Goal: Information Seeking & Learning: Check status

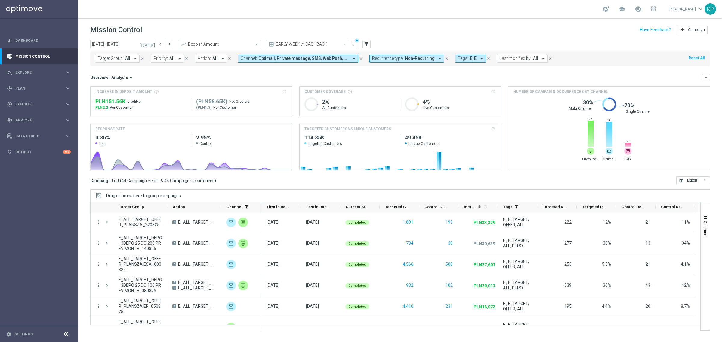
click at [396, 58] on span "Recurrence type:" at bounding box center [387, 58] width 31 height 5
click at [380, 100] on label "Recurring" at bounding box center [385, 102] width 15 height 4
click at [383, 92] on label "Non-Recurring" at bounding box center [389, 92] width 23 height 4
click at [298, 68] on mini-dashboard "Overview: Analysis arrow_drop_down keyboard_arrow_down Increase In Deposit Amou…" at bounding box center [399, 121] width 619 height 111
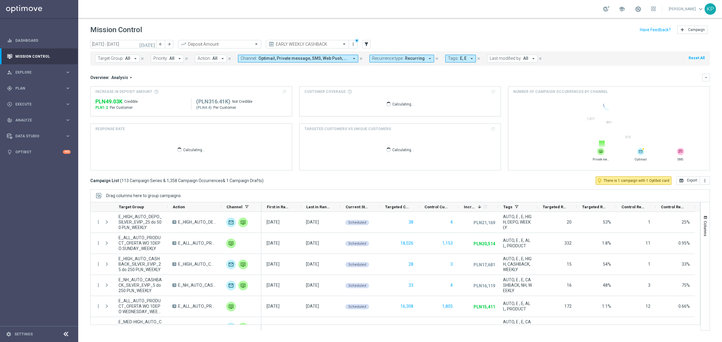
click at [134, 59] on icon "arrow_drop_down" at bounding box center [135, 58] width 5 height 5
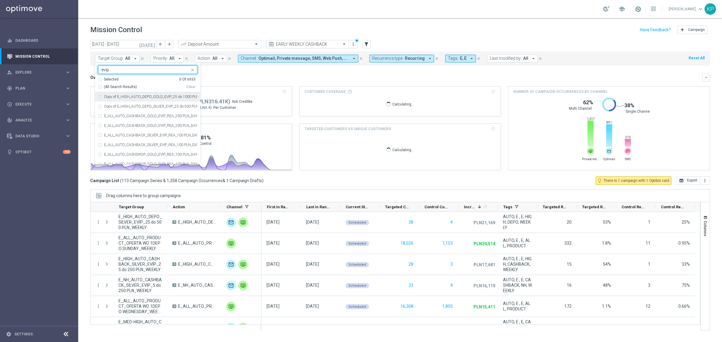
click at [116, 86] on span "(All Search Results)" at bounding box center [120, 86] width 33 height 5
type input "evip"
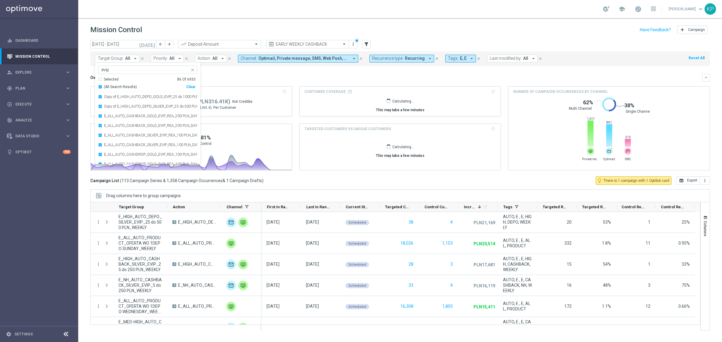
click at [264, 77] on div "Overview: Analysis arrow_drop_down" at bounding box center [396, 77] width 612 height 5
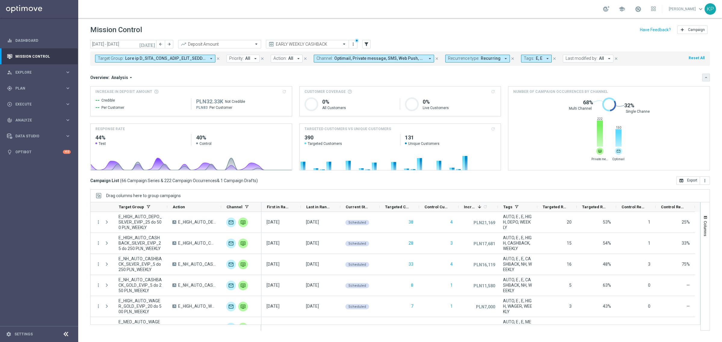
click at [708, 77] on button "keyboard_arrow_down" at bounding box center [706, 78] width 8 height 8
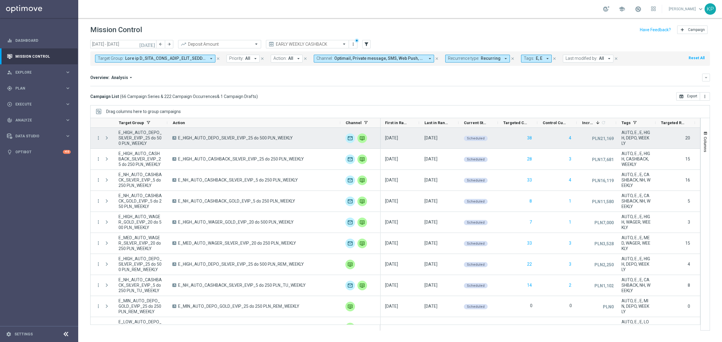
drag, startPoint x: 220, startPoint y: 123, endPoint x: 341, endPoint y: 132, distance: 121.3
click at [341, 132] on div at bounding box center [395, 224] width 610 height 213
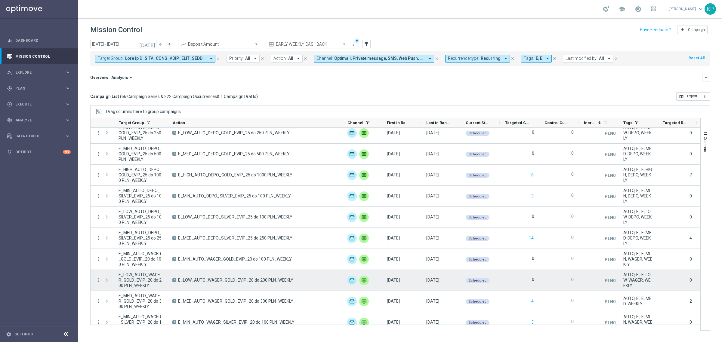
scroll to position [713, 0]
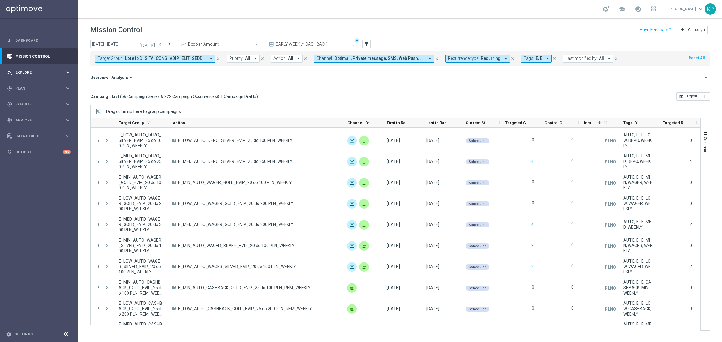
click at [57, 74] on span "Explore" at bounding box center [40, 73] width 50 height 4
click at [41, 84] on link "Customer Explorer" at bounding box center [39, 84] width 47 height 5
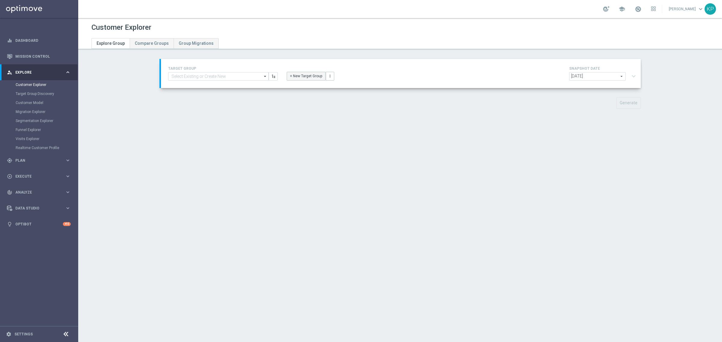
click at [295, 77] on button "+ New Target Group" at bounding box center [306, 76] width 39 height 8
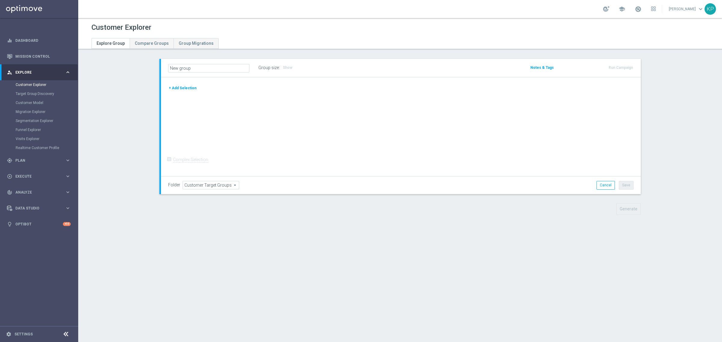
click at [186, 90] on button "+ Add Selection" at bounding box center [182, 88] width 29 height 7
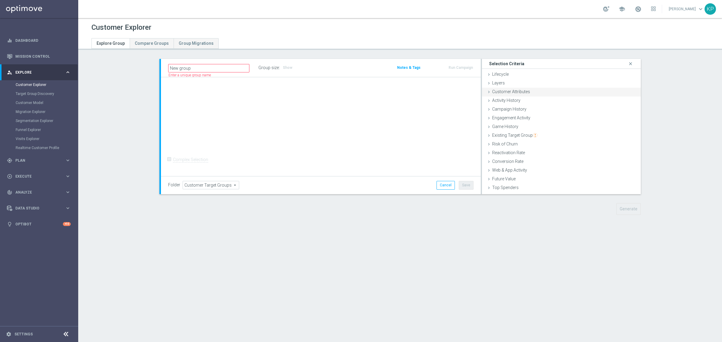
click at [499, 92] on span "Customer Attributes" at bounding box center [511, 91] width 38 height 5
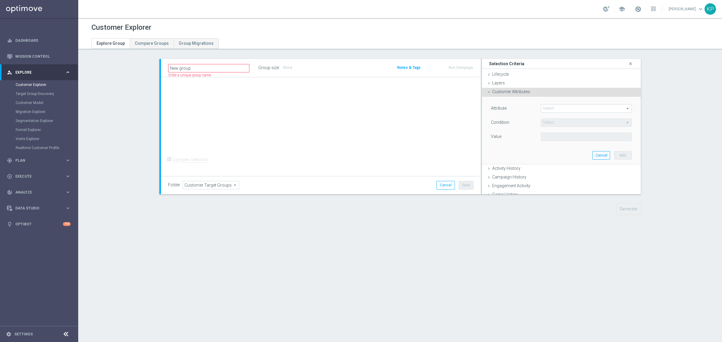
click at [551, 108] on span at bounding box center [586, 109] width 90 height 8
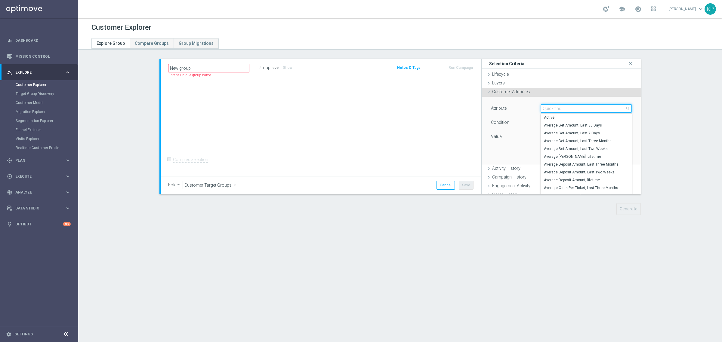
click at [551, 108] on input "search" at bounding box center [586, 108] width 91 height 8
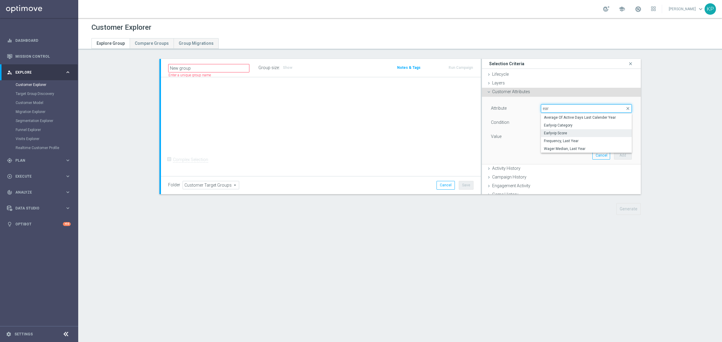
type input "ear"
click at [555, 135] on span "Earlyvip Score" at bounding box center [586, 133] width 85 height 5
type input "Earlyvip Score"
type input "="
click at [558, 126] on span "=" at bounding box center [586, 123] width 90 height 8
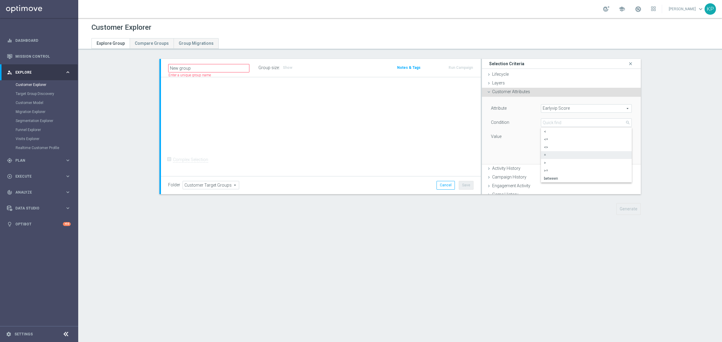
click at [556, 105] on span "Earlyvip Score" at bounding box center [586, 109] width 90 height 8
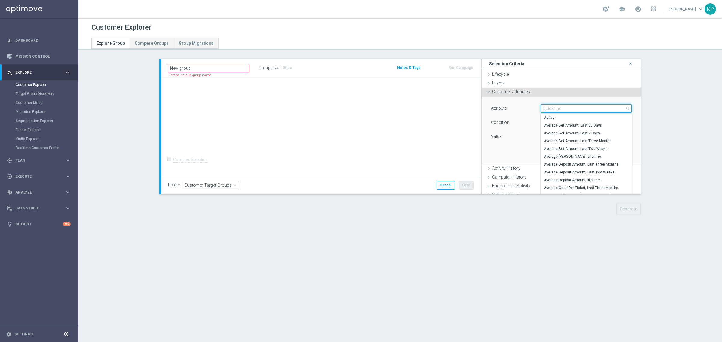
click at [556, 105] on input "search" at bounding box center [586, 108] width 91 height 8
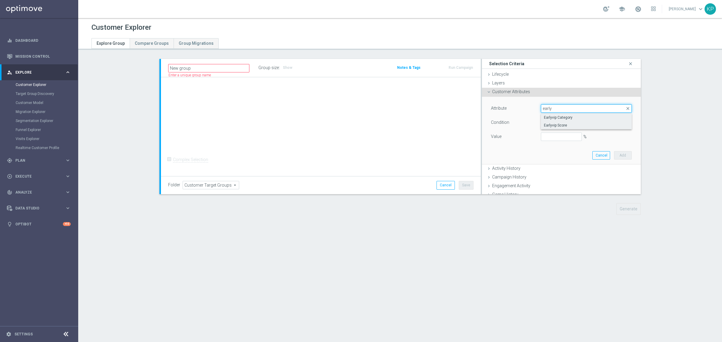
type input "early"
click at [557, 117] on span "Earlyvip Category" at bounding box center [586, 117] width 85 height 5
type input "Earlyvip Category"
type input "Equals"
click at [567, 134] on span at bounding box center [586, 137] width 90 height 8
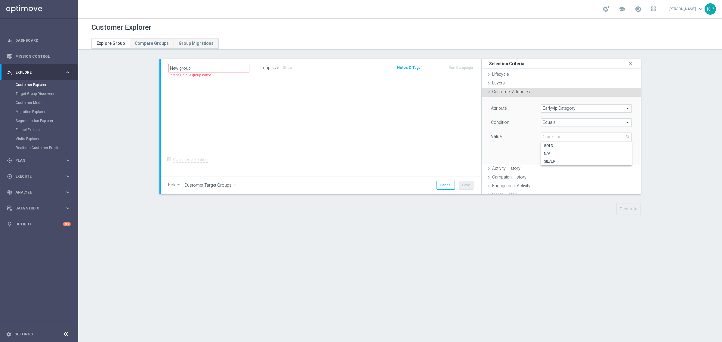
click at [420, 29] on div "Customer Explorer" at bounding box center [399, 28] width 617 height 12
click at [38, 57] on link "Mission Control" at bounding box center [42, 56] width 55 height 16
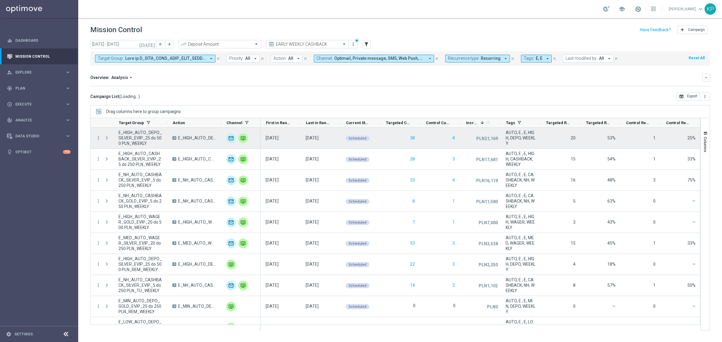
click at [301, 137] on div "[DATE]" at bounding box center [320, 138] width 40 height 21
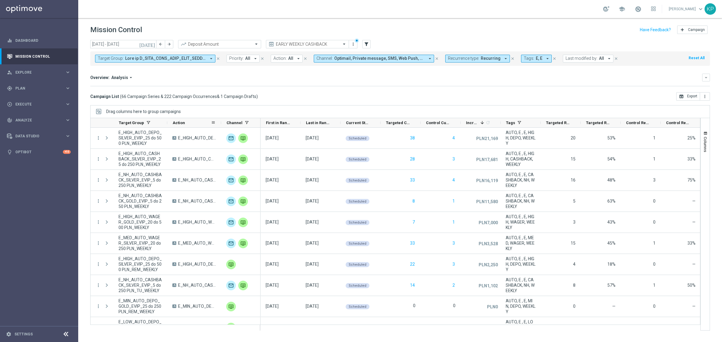
click at [219, 122] on div "Action" at bounding box center [194, 123] width 54 height 10
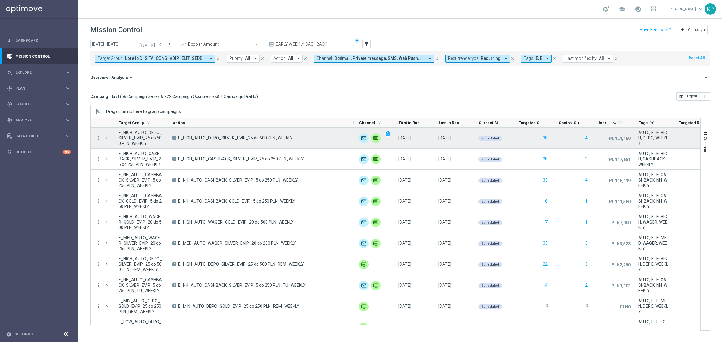
drag, startPoint x: 221, startPoint y: 123, endPoint x: 357, endPoint y: 133, distance: 136.0
click at [357, 133] on div at bounding box center [395, 224] width 610 height 213
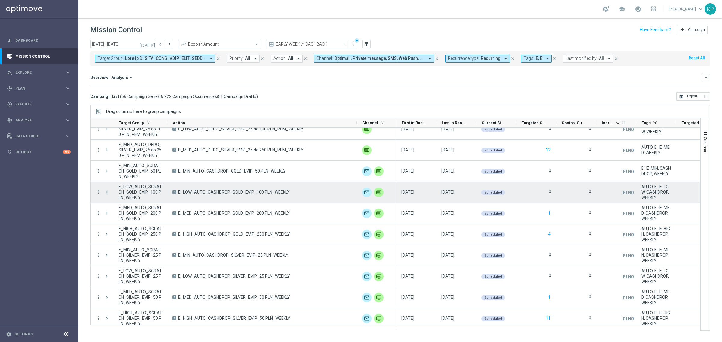
scroll to position [305, 0]
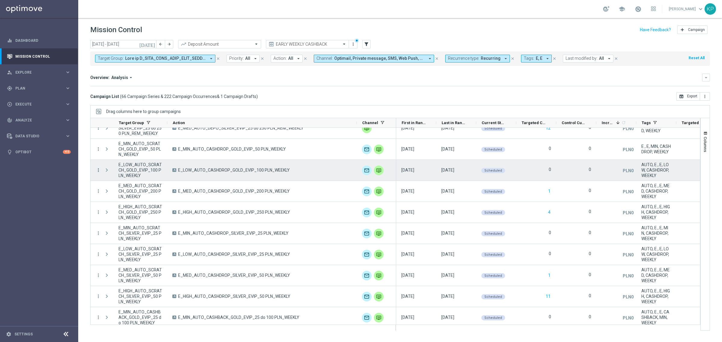
click at [99, 170] on icon "more_vert" at bounding box center [98, 169] width 5 height 5
click at [111, 173] on span "Campaign Details" at bounding box center [125, 174] width 30 height 4
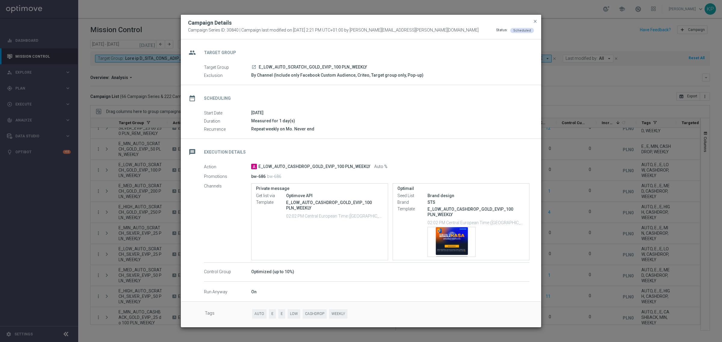
click at [256, 66] on icon "launch" at bounding box center [253, 67] width 5 height 5
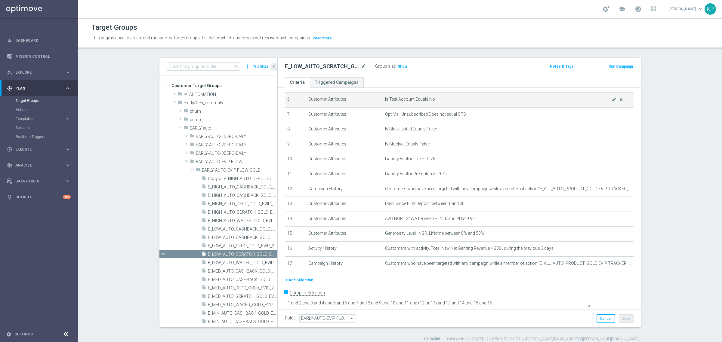
scroll to position [5, 0]
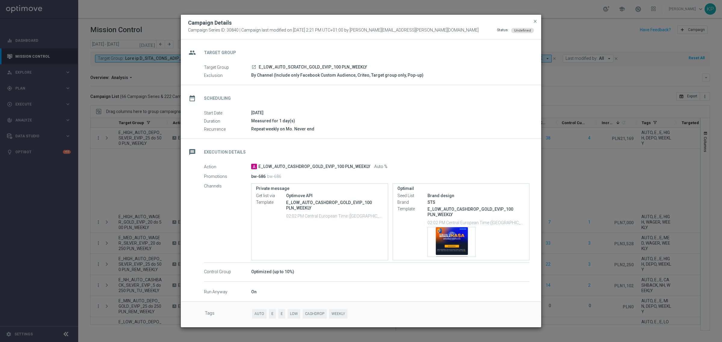
scroll to position [305, 0]
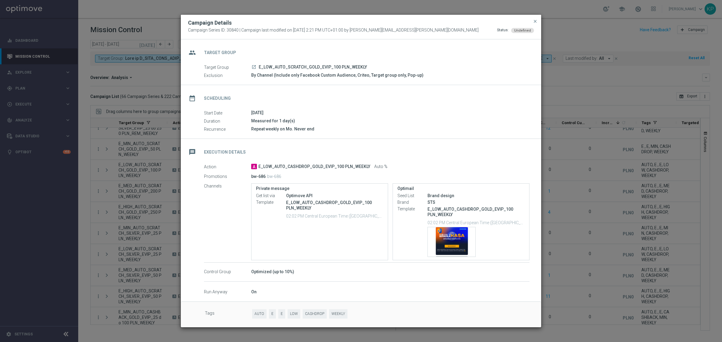
click at [425, 32] on div "Campaign Series ID: 30840 | Campaign last modified on 8 Nov 2024 at 2:21 PM UTC…" at bounding box center [361, 30] width 346 height 5
click at [449, 241] on div "Template preview" at bounding box center [452, 241] width 48 height 29
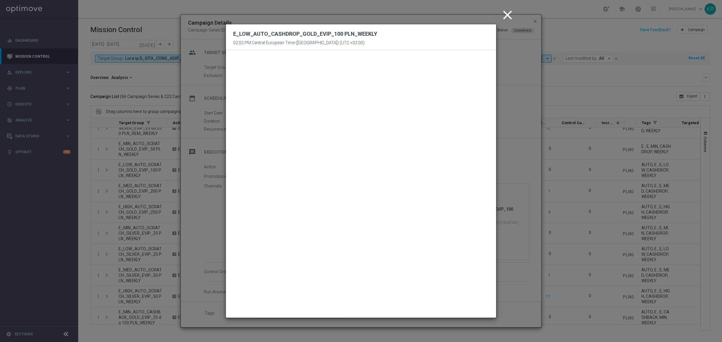
click at [463, 34] on div "E_LOW_AUTO_CASHDROP_GOLD_EVIP_100 PLN_WEEKLY 02:02 PM Central European Time (Wa…" at bounding box center [361, 37] width 270 height 26
drag, startPoint x: 501, startPoint y: 14, endPoint x: 509, endPoint y: 14, distance: 8.4
click at [502, 14] on icon "close" at bounding box center [507, 15] width 15 height 15
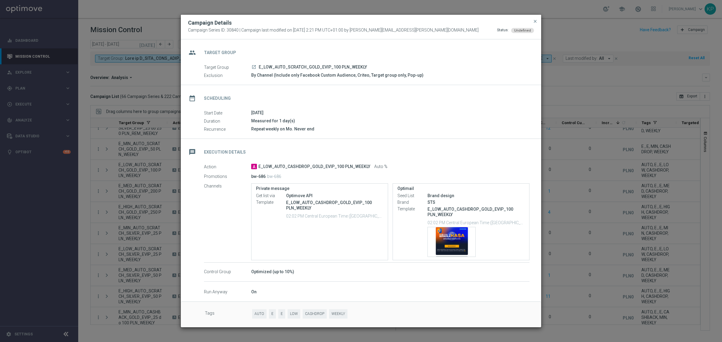
click at [477, 27] on div "Campaign Details Campaign Series ID: 30840 | Campaign last modified on 8 Nov 20…" at bounding box center [361, 27] width 360 height 25
click at [450, 26] on div "Campaign Details" at bounding box center [360, 22] width 355 height 7
click at [534, 18] on button "close" at bounding box center [535, 21] width 6 height 7
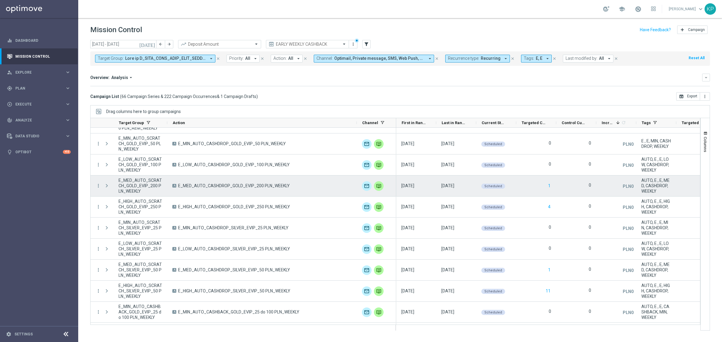
scroll to position [310, 0]
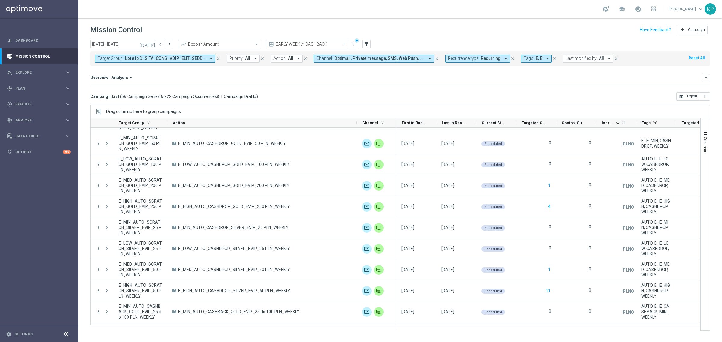
click at [488, 13] on div "school Krystian Potoczny keyboard_arrow_down KP" at bounding box center [399, 9] width 643 height 18
click at [475, 57] on span "Recurrence type:" at bounding box center [463, 58] width 31 height 5
click at [456, 89] on div "Non-Recurring" at bounding box center [469, 92] width 43 height 10
click at [450, 101] on div "Recurring" at bounding box center [469, 102] width 43 height 10
click at [357, 84] on div "Overview: Analysis arrow_drop_down keyboard_arrow_down Increase In Deposit Amou…" at bounding box center [399, 80] width 619 height 13
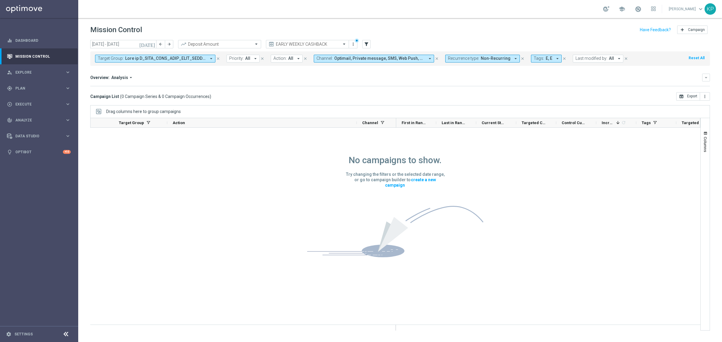
scroll to position [0, 0]
click at [198, 59] on span at bounding box center [165, 58] width 81 height 5
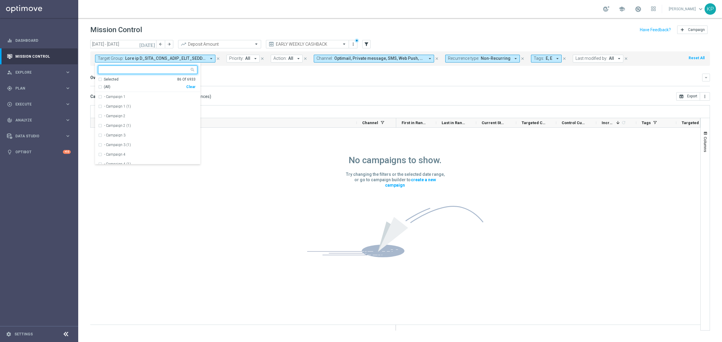
click at [113, 80] on div "Selected" at bounding box center [111, 79] width 15 height 5
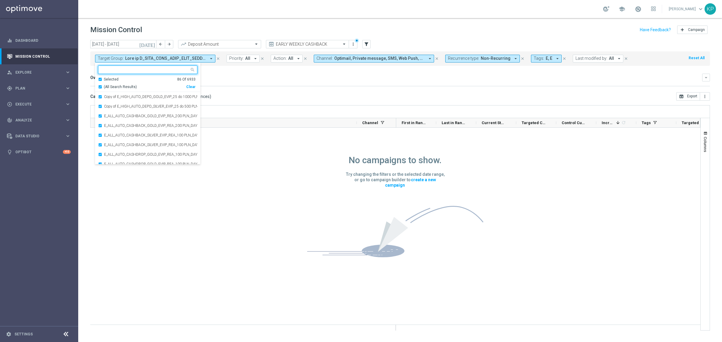
click at [114, 87] on span "(All Search Results)" at bounding box center [120, 86] width 33 height 5
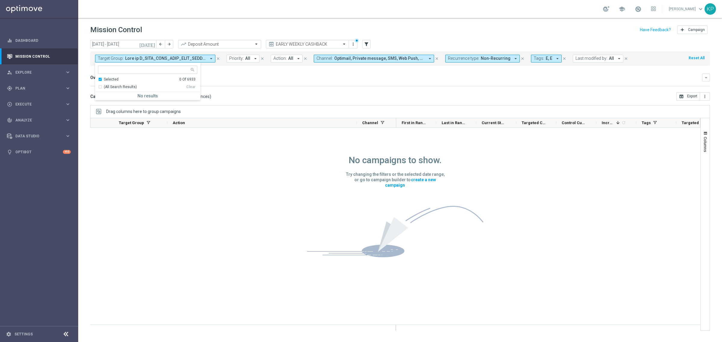
click at [285, 89] on mini-dashboard "Overview: Analysis arrow_drop_down keyboard_arrow_down Increase In Deposit Amou…" at bounding box center [399, 79] width 619 height 26
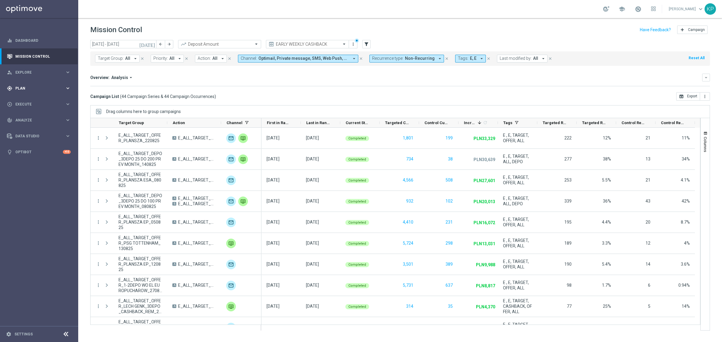
click at [66, 89] on icon "keyboard_arrow_right" at bounding box center [68, 88] width 6 height 6
click at [46, 77] on div "person_search Explore keyboard_arrow_right" at bounding box center [39, 72] width 78 height 16
click at [41, 83] on link "Customer Explorer" at bounding box center [39, 84] width 47 height 5
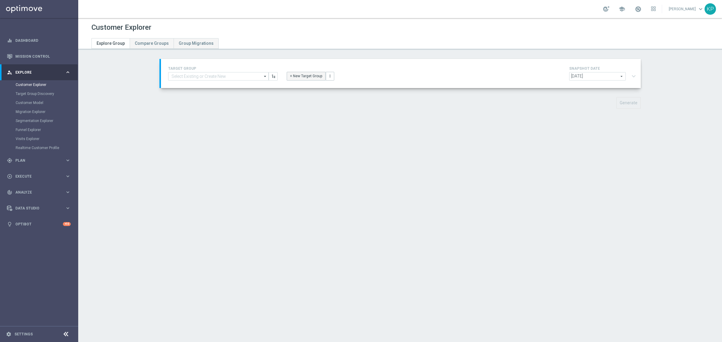
click at [294, 76] on button "+ New Target Group" at bounding box center [306, 76] width 39 height 8
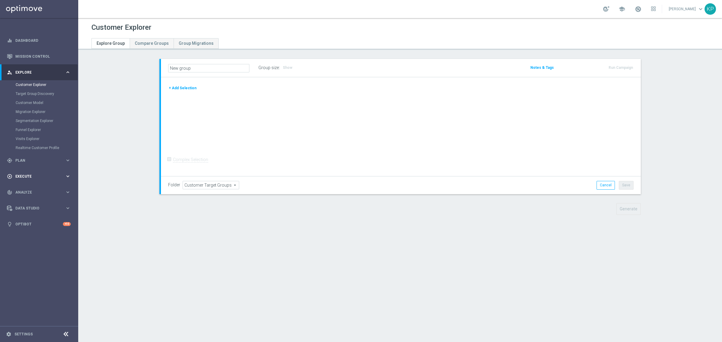
click at [47, 188] on div "track_changes Analyze keyboard_arrow_right" at bounding box center [39, 192] width 78 height 16
click at [31, 131] on link "Customer 360" at bounding box center [39, 132] width 47 height 5
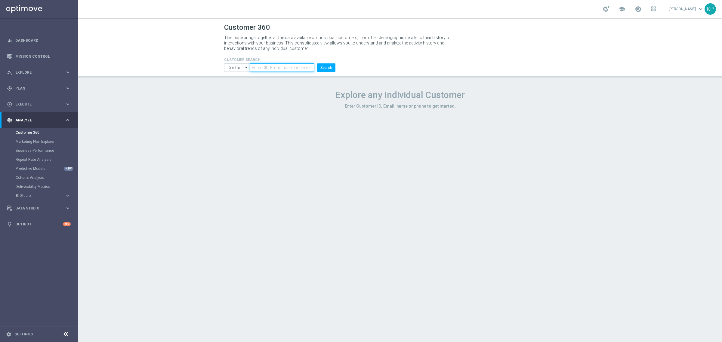
click at [288, 68] on input "text" at bounding box center [282, 67] width 64 height 8
paste input "1191931"
type input "1191931"
click at [325, 67] on button "Search" at bounding box center [326, 67] width 18 height 8
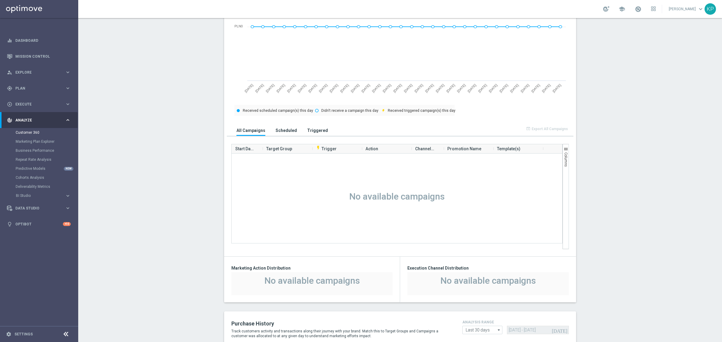
scroll to position [113, 0]
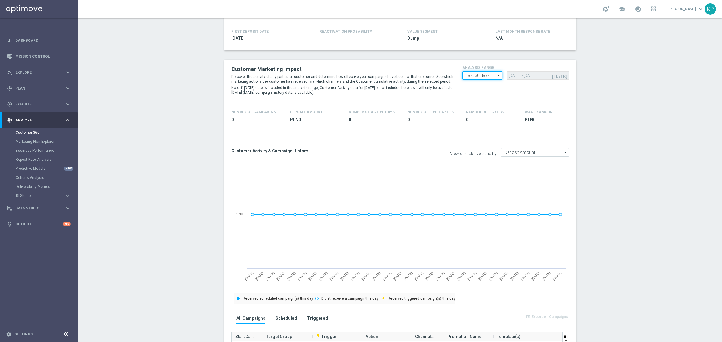
click at [477, 74] on input "Last 30 days" at bounding box center [482, 75] width 40 height 8
click at [475, 104] on div "Last 90 days" at bounding box center [475, 102] width 21 height 5
type input "Last 90 days"
type input "31 May 2025 - 28 Aug 2025"
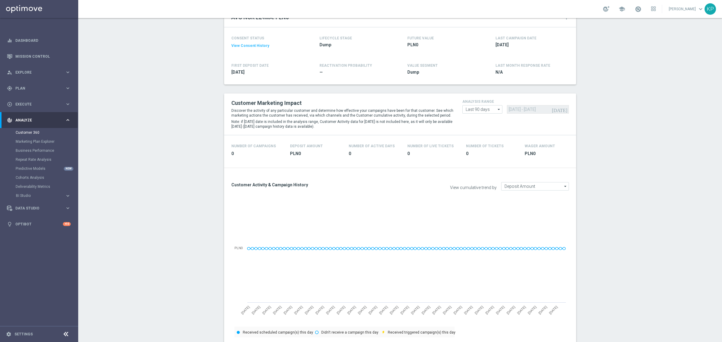
scroll to position [75, 0]
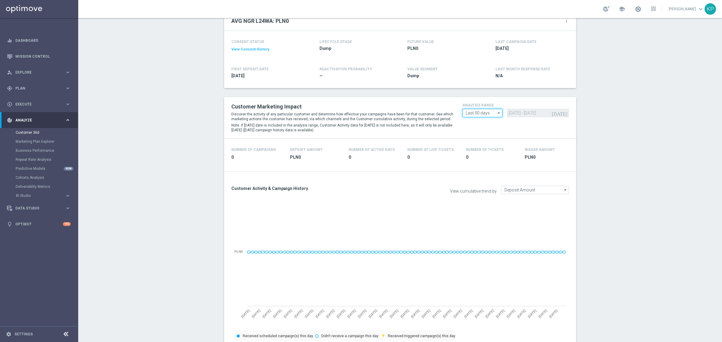
click at [468, 113] on input "Last 90 days" at bounding box center [482, 113] width 40 height 8
click at [471, 146] on div "Custom" at bounding box center [471, 148] width 13 height 5
type input "Custom"
click at [525, 115] on input "31 May 2025 - 28 Aug 2025" at bounding box center [538, 113] width 62 height 8
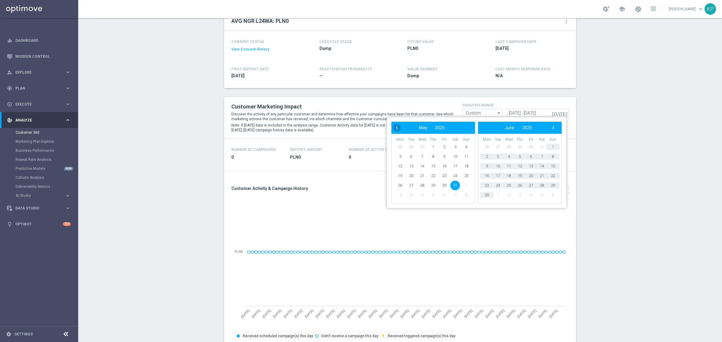
click at [396, 127] on span "‹" at bounding box center [397, 128] width 8 height 8
click at [396, 128] on span "‹" at bounding box center [397, 128] width 8 height 8
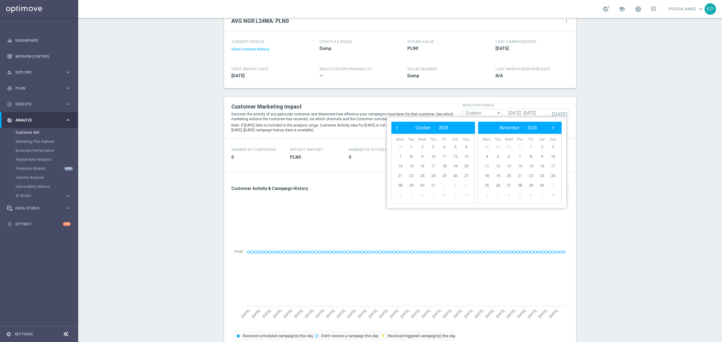
click at [396, 128] on span "‹" at bounding box center [397, 128] width 8 height 8
click at [396, 132] on div "‹ ​ July ​ 2024 ​ ›" at bounding box center [433, 128] width 84 height 12
click at [396, 130] on span "‹" at bounding box center [397, 128] width 8 height 8
click at [453, 146] on span "1" at bounding box center [455, 147] width 10 height 10
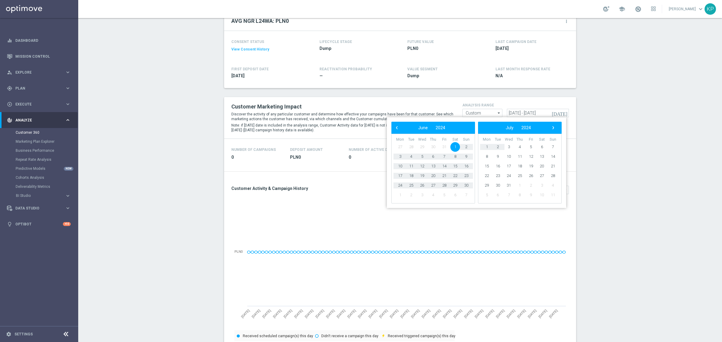
click at [557, 126] on div "‹ ​ July ​ 2024 ​ ›" at bounding box center [520, 128] width 84 height 12
click at [555, 126] on span "›" at bounding box center [553, 128] width 8 height 8
click at [554, 126] on span "›" at bounding box center [553, 128] width 8 height 8
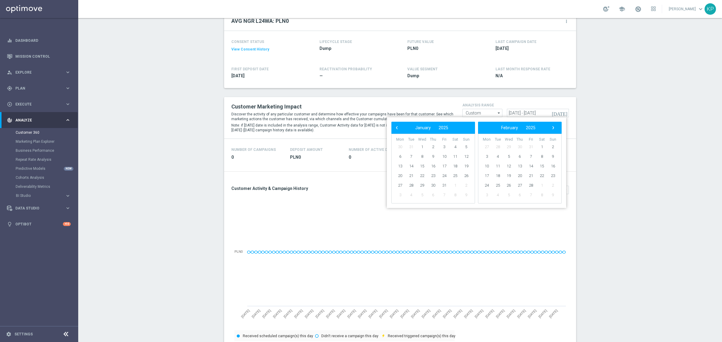
click at [554, 126] on span "›" at bounding box center [553, 128] width 8 height 8
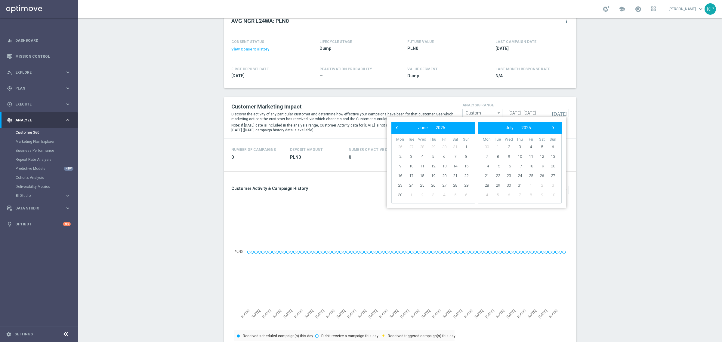
click at [554, 126] on span "›" at bounding box center [553, 128] width 8 height 8
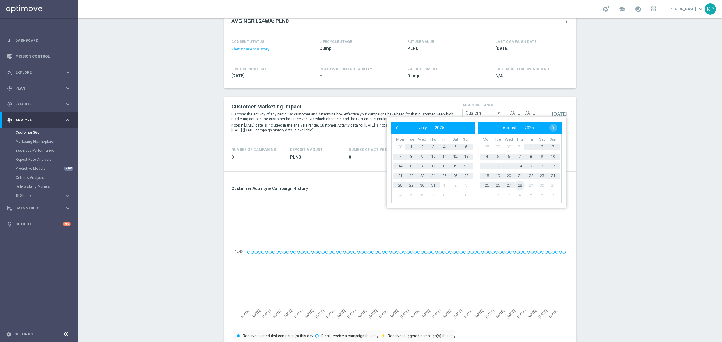
click at [520, 183] on span "28" at bounding box center [520, 186] width 10 height 10
type input "01 Jun 2024 - 29 Aug 2024"
